Goal: Find specific page/section: Find specific page/section

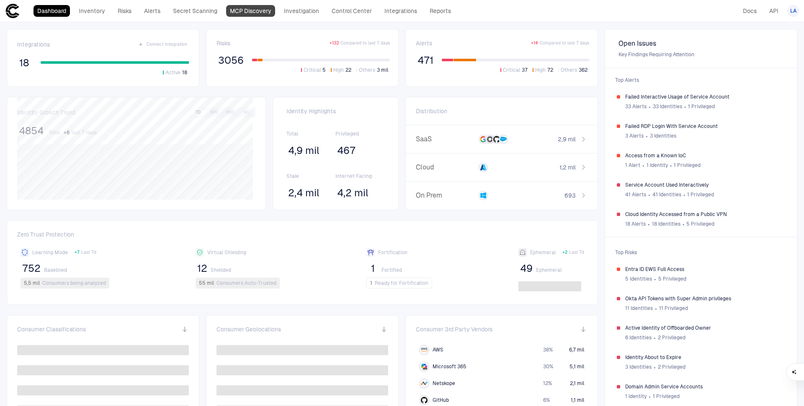
click at [260, 9] on link "MCP Discovery" at bounding box center [250, 11] width 49 height 12
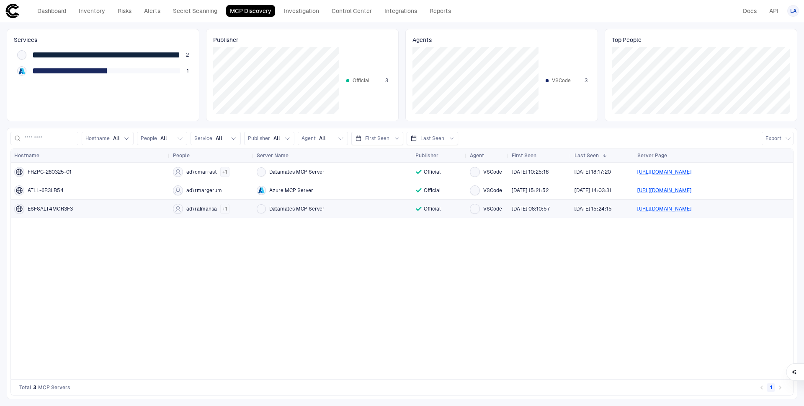
click at [120, 214] on div "ESFSALT4MGR3F3" at bounding box center [90, 208] width 152 height 17
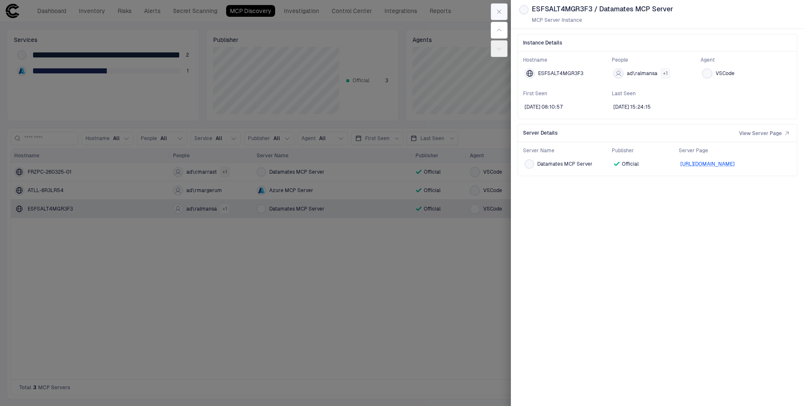
click at [497, 11] on icon "button" at bounding box center [499, 11] width 7 height 7
